Goal: Information Seeking & Learning: Learn about a topic

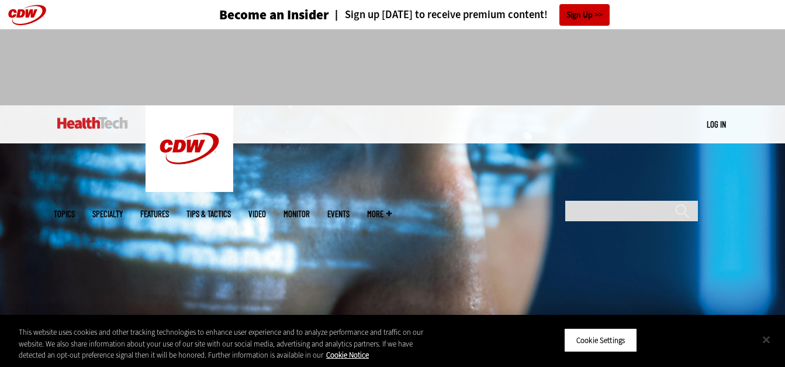
click at [767, 335] on button "Close" at bounding box center [767, 339] width 26 height 26
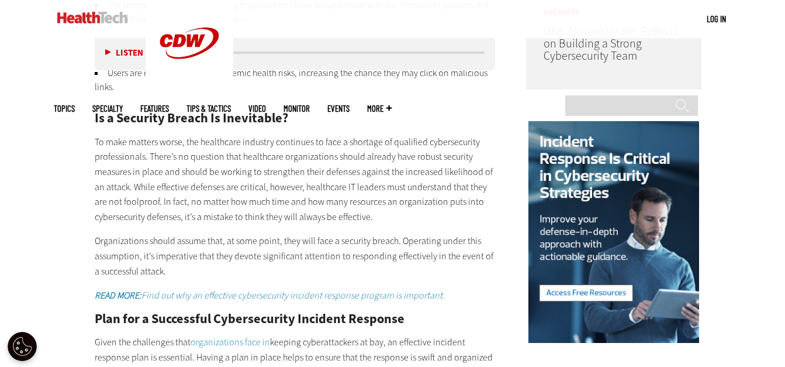
scroll to position [1052, 0]
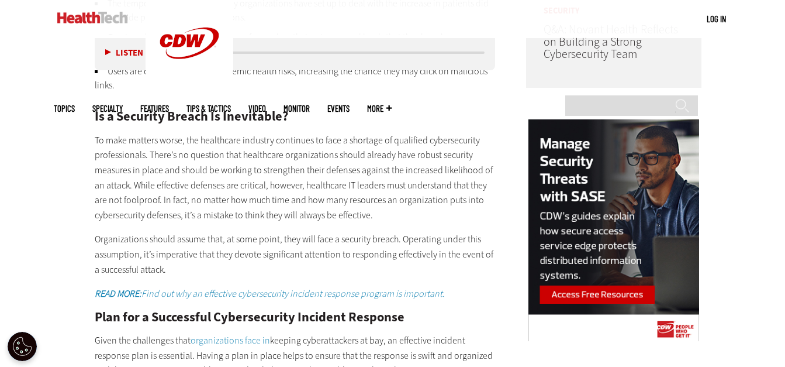
click at [278, 153] on p "To make matters worse, the healthcare industry continues to face a shortage of …" at bounding box center [295, 178] width 401 height 90
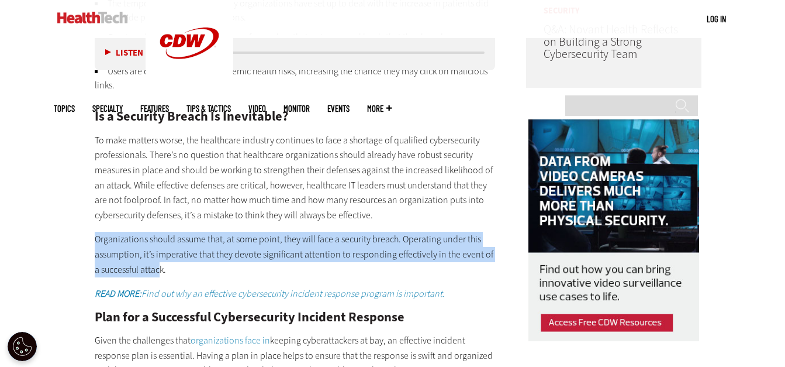
drag, startPoint x: 94, startPoint y: 222, endPoint x: 153, endPoint y: 250, distance: 65.7
click at [153, 250] on article "[DATE] Twitter Facebook LinkedIn Reddit Flipboard Email Security Why an Inciden…" at bounding box center [283, 214] width 424 height 1689
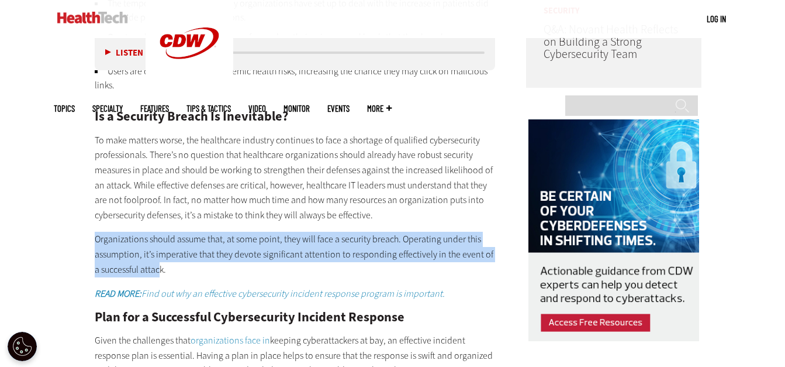
copy p "Organizations should assume that, at some point, they will face a security brea…"
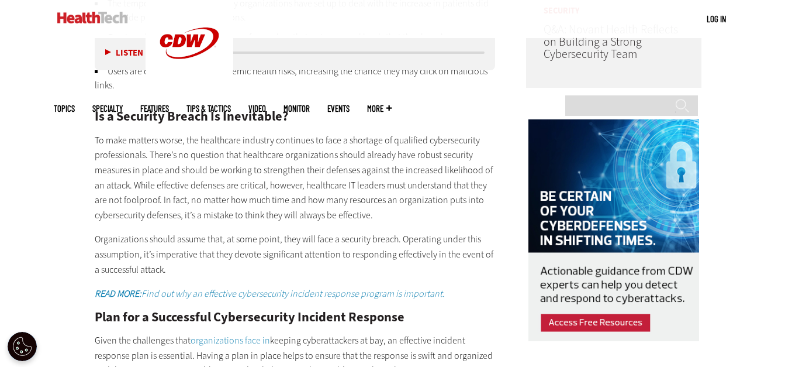
click at [378, 170] on p "To make matters worse, the healthcare industry continues to face a shortage of …" at bounding box center [295, 178] width 401 height 90
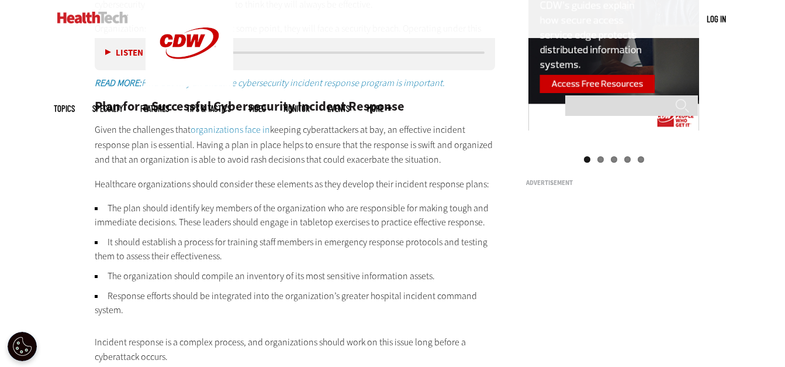
scroll to position [1286, 0]
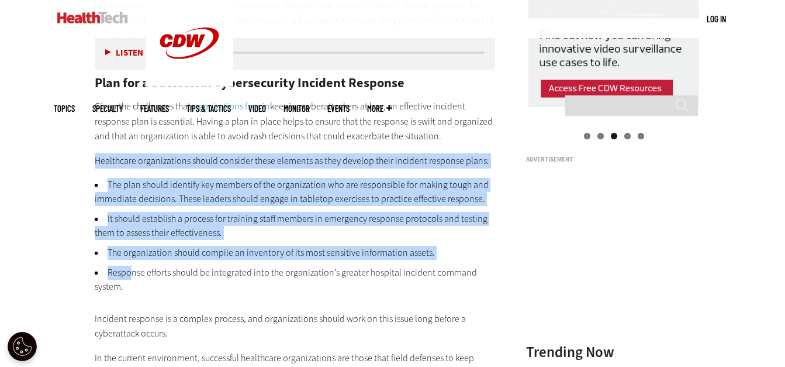
drag, startPoint x: 95, startPoint y: 147, endPoint x: 131, endPoint y: 261, distance: 119.5
click at [131, 261] on div "Experts cite a number of specific risks: The growing number of smart medical de…" at bounding box center [295, 42] width 401 height 675
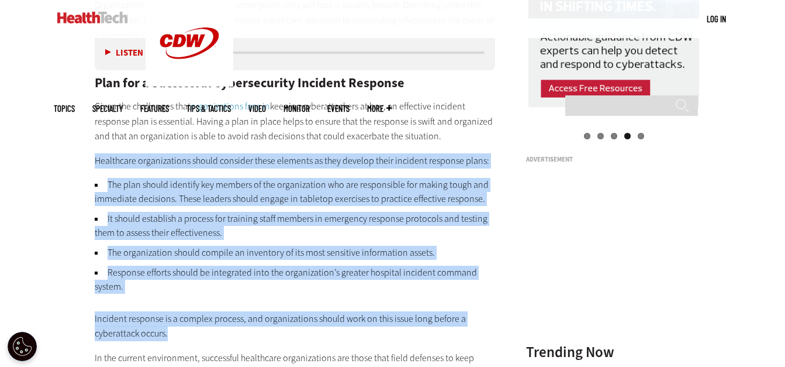
drag, startPoint x: 91, startPoint y: 146, endPoint x: 179, endPoint y: 323, distance: 197.7
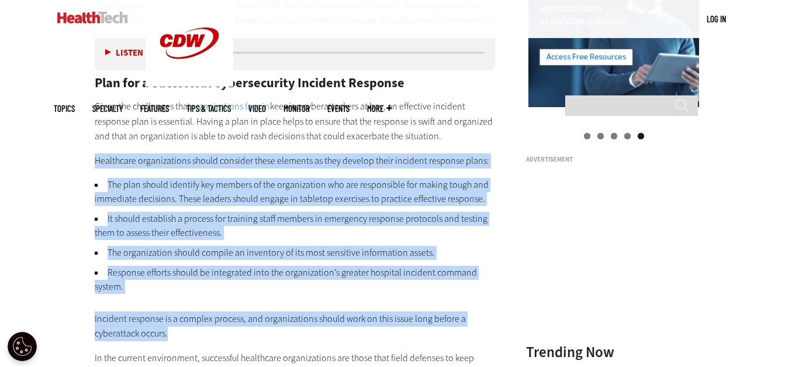
copy div "Healthcare organizations should consider these elements as they develop their i…"
click at [329, 221] on li "It should establish a process for training staff members in emergency response …" at bounding box center [295, 226] width 401 height 28
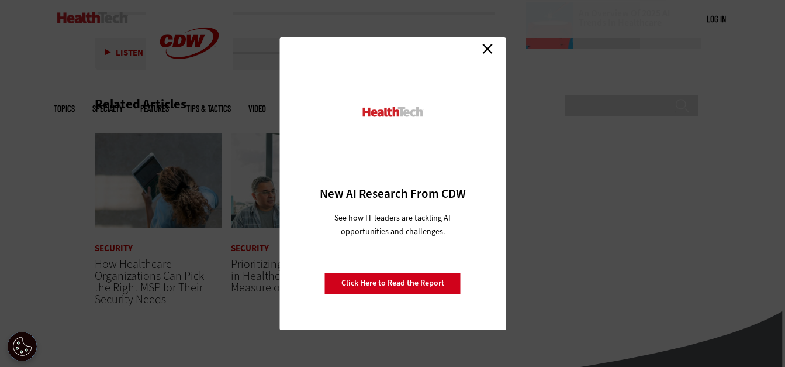
scroll to position [1848, 0]
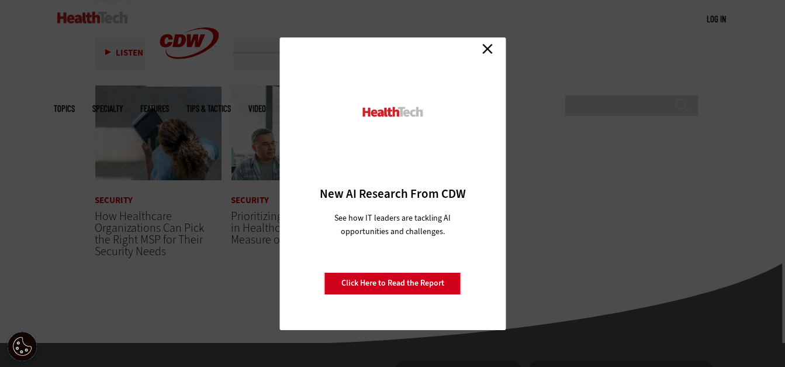
click at [489, 50] on link "Close" at bounding box center [488, 49] width 18 height 18
